Goal: Task Accomplishment & Management: Complete application form

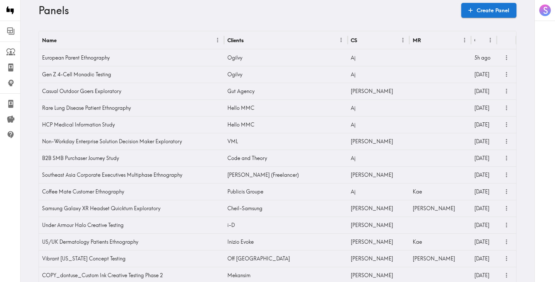
click at [473, 19] on div "Panels Create Panel" at bounding box center [278, 10] width 478 height 21
click at [473, 12] on icon at bounding box center [470, 10] width 7 height 7
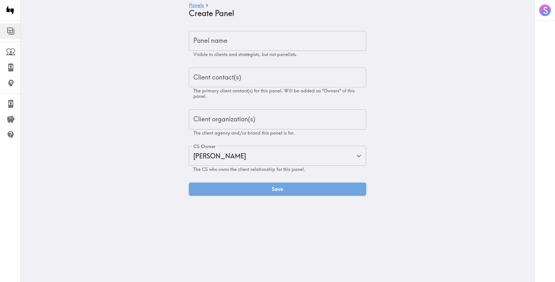
click at [277, 42] on input "Panel name" at bounding box center [277, 41] width 177 height 20
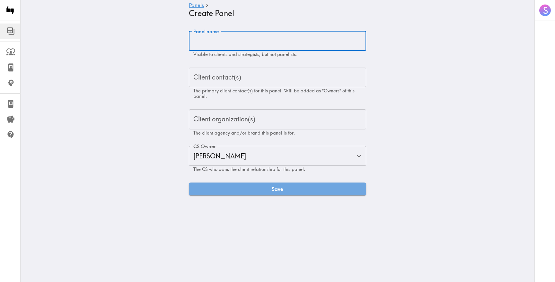
paste input "Luxury Gifters Exploratory"
type input "Luxury Gifters Exploratory"
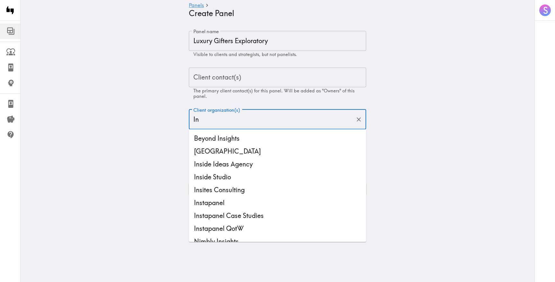
type input "I"
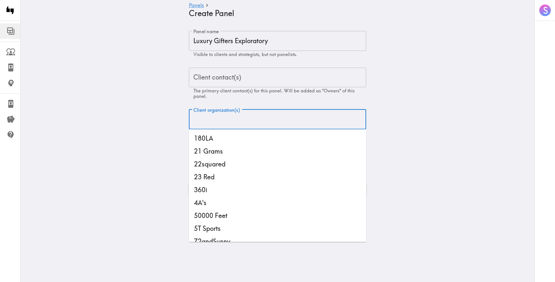
click at [85, 120] on main "Panels Create Panel Panel name Luxury Gifters Exploratory Panel name Visible to…" at bounding box center [278, 113] width 514 height 185
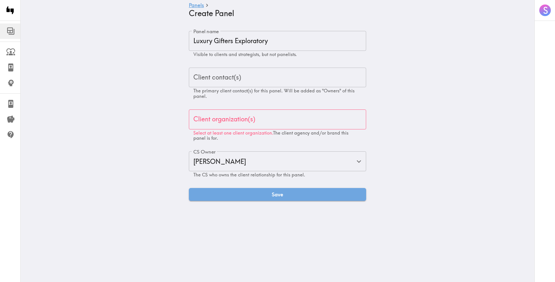
click at [212, 119] on div "Client organization(s) Client organization(s) Select at least one client organi…" at bounding box center [277, 125] width 177 height 32
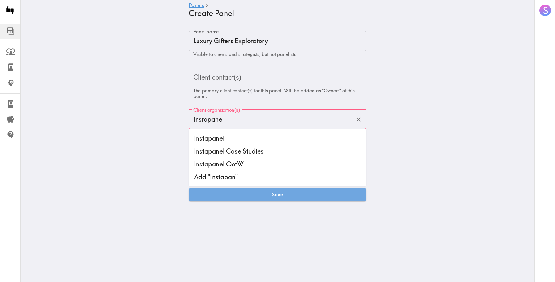
type input "Instapanel"
click at [243, 140] on li "Instapanel" at bounding box center [277, 138] width 177 height 13
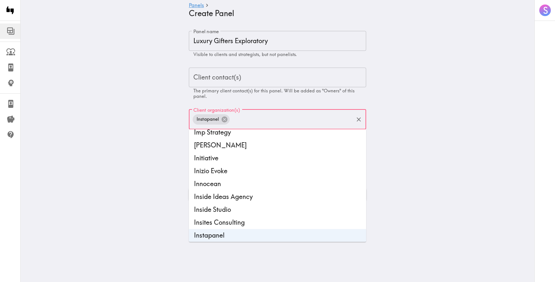
click at [162, 131] on main "Panels Create Panel Panel name Luxury Gifters Exploratory Panel name Visible to…" at bounding box center [278, 116] width 514 height 190
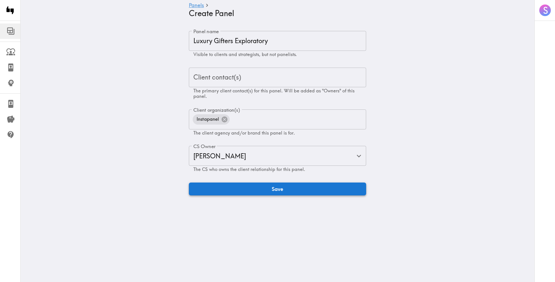
click at [211, 191] on button "Save" at bounding box center [277, 188] width 177 height 13
